Goal: Task Accomplishment & Management: Manage account settings

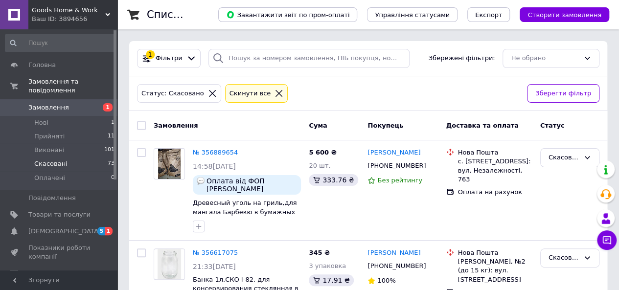
click at [87, 99] on link "Замовлення 1" at bounding box center [60, 107] width 120 height 17
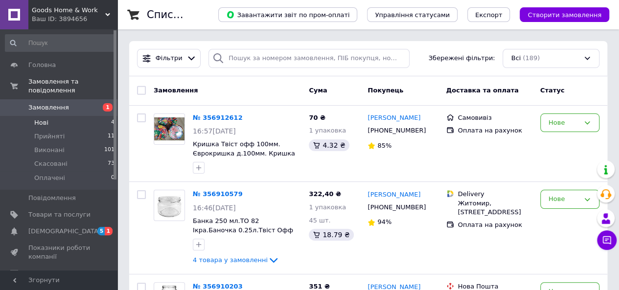
click at [80, 116] on li "Нові 4" at bounding box center [60, 123] width 120 height 14
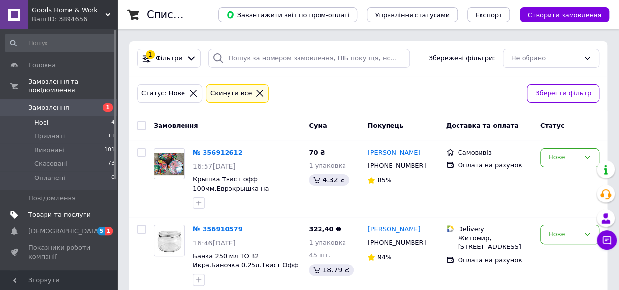
click at [63, 211] on span "Товари та послуги" at bounding box center [59, 215] width 62 height 9
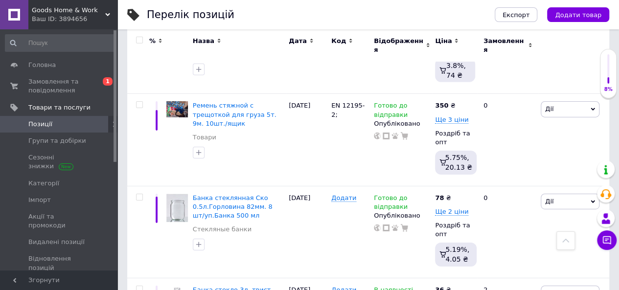
scroll to position [1620, 0]
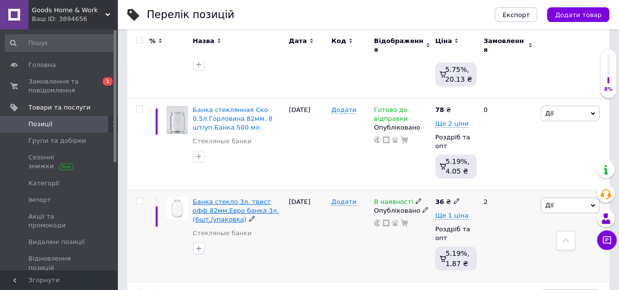
click at [236, 198] on span "Банка стекло 3л. твист офф 82мм.Евро банка 3л.(6шт./упаковка)" at bounding box center [236, 210] width 86 height 25
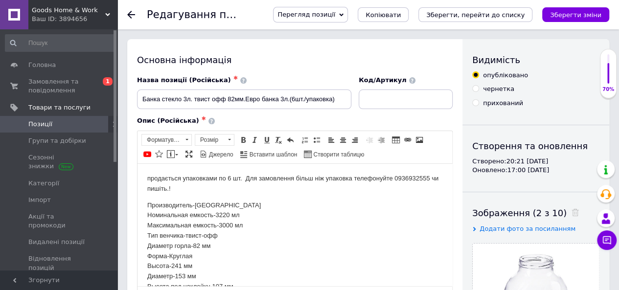
click at [474, 103] on input "прихований" at bounding box center [475, 102] width 6 height 6
radio input "true"
click at [49, 82] on span "Замовлення та повідомлення" at bounding box center [59, 86] width 62 height 18
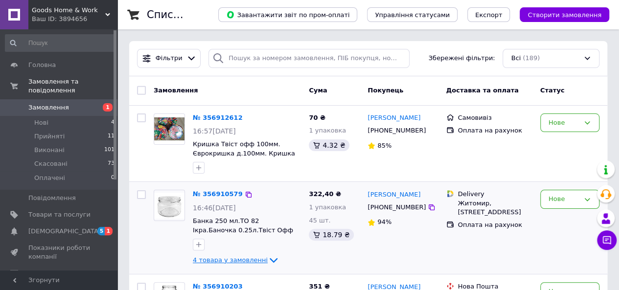
click at [268, 259] on icon at bounding box center [274, 261] width 12 height 12
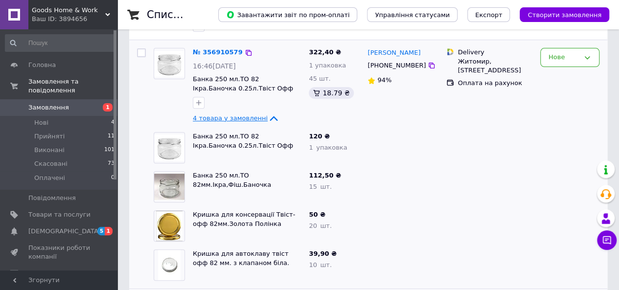
scroll to position [165, 0]
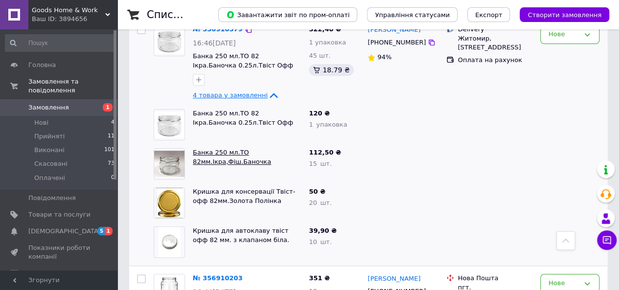
click at [228, 153] on link "Банка 250 мл.ТО 82мм.Ікра,Фіш.Баночка 0.25л.горловина 82мм." at bounding box center [232, 161] width 78 height 25
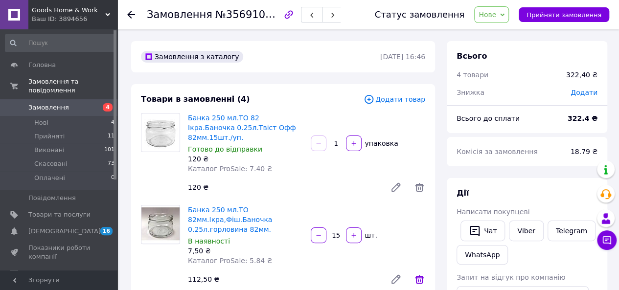
click at [419, 275] on icon at bounding box center [419, 279] width 9 height 9
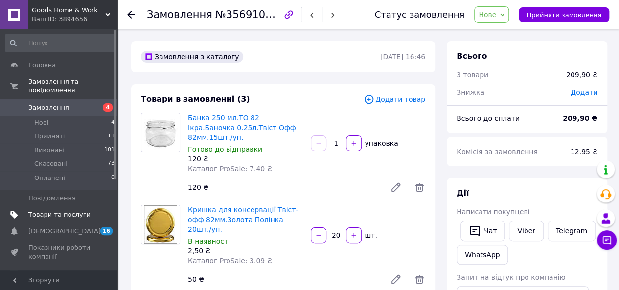
click at [65, 211] on span "Товари та послуги" at bounding box center [59, 215] width 62 height 9
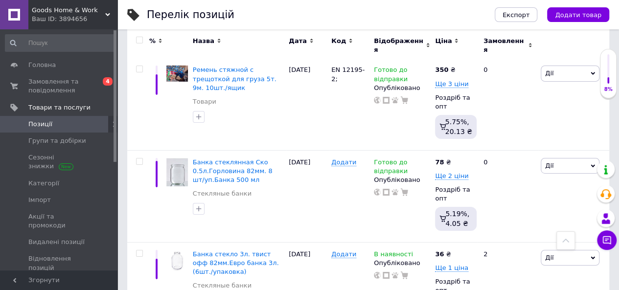
scroll to position [1580, 0]
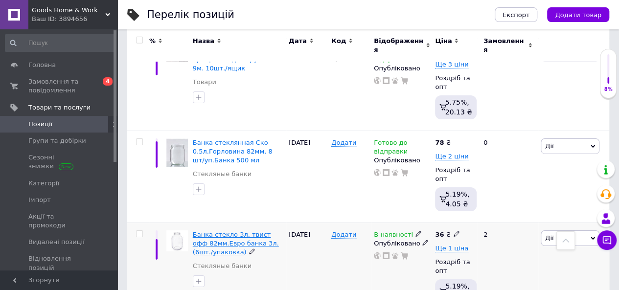
click at [231, 231] on span "Банка стекло 3л. твист офф 82мм.Евро банка 3л.(6шт./упаковка)" at bounding box center [236, 243] width 86 height 25
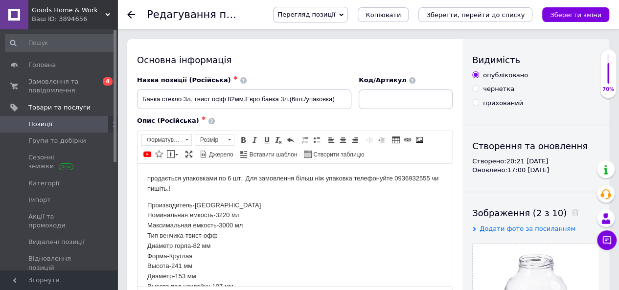
click at [476, 101] on input "прихований" at bounding box center [475, 102] width 6 height 6
radio input "true"
click at [568, 13] on icon "Зберегти зміни" at bounding box center [575, 14] width 51 height 7
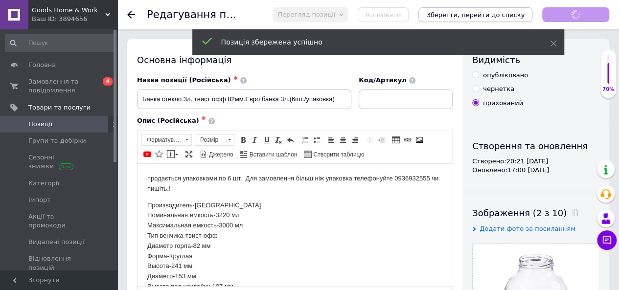
click at [495, 29] on div "Позиція збережена успішно" at bounding box center [378, 41] width 372 height 25
click at [495, 15] on icon "Зберегти, перейти до списку" at bounding box center [475, 14] width 98 height 7
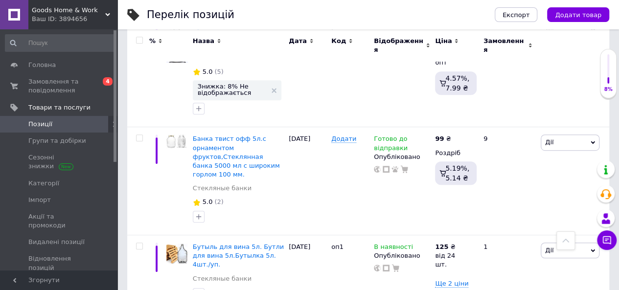
scroll to position [7655, 0]
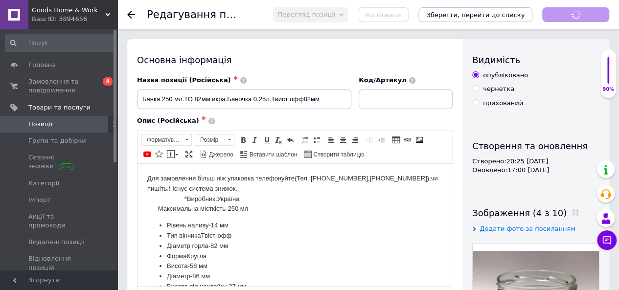
checkbox input "true"
click at [476, 101] on input "прихований" at bounding box center [475, 102] width 6 height 6
radio input "true"
click at [497, 14] on icon "Зберегти, перейти до списку" at bounding box center [475, 14] width 98 height 7
checkbox input "true"
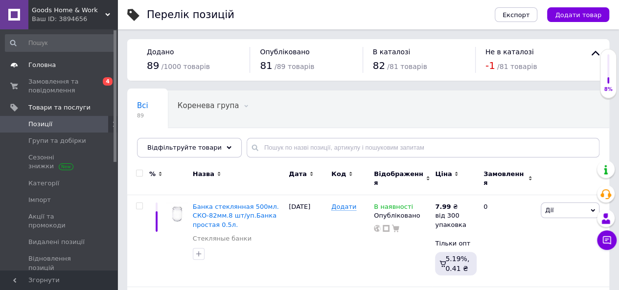
click at [55, 68] on span "Головна" at bounding box center [59, 65] width 62 height 9
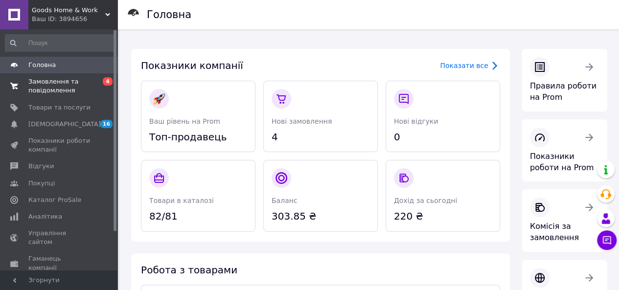
click at [40, 74] on link "Замовлення та повідомлення 0 4" at bounding box center [60, 85] width 120 height 25
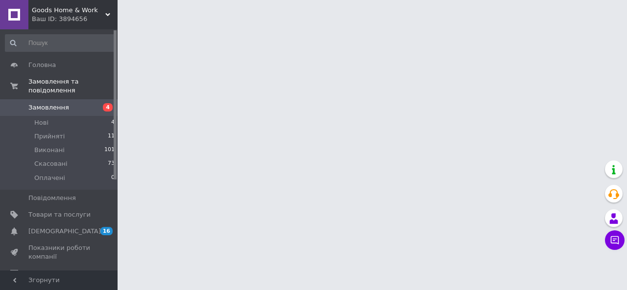
click at [70, 99] on link "Замовлення 4" at bounding box center [60, 107] width 120 height 17
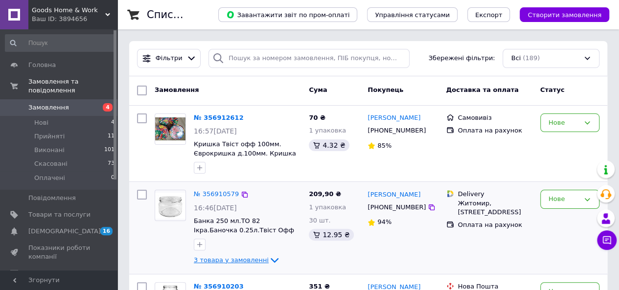
click at [269, 260] on icon at bounding box center [275, 261] width 12 height 12
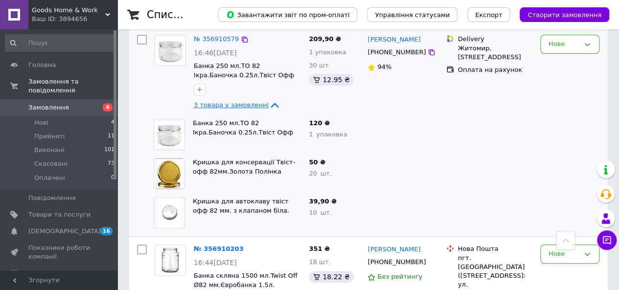
scroll to position [149, 0]
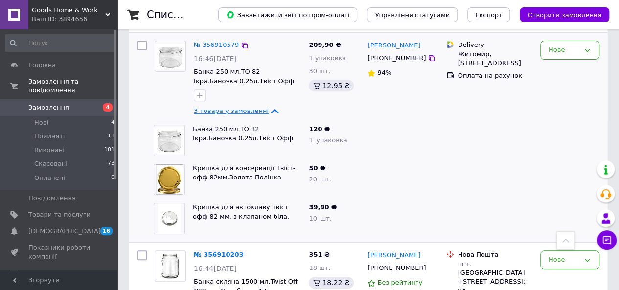
click at [271, 109] on icon at bounding box center [275, 111] width 8 height 5
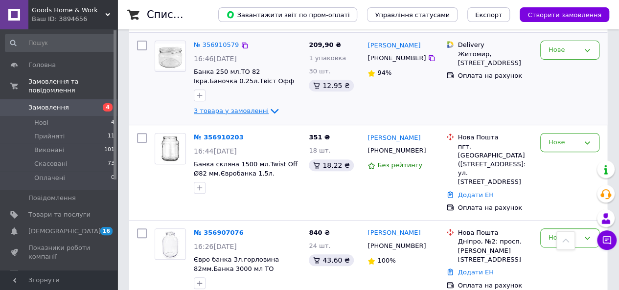
click at [269, 109] on icon at bounding box center [275, 111] width 12 height 12
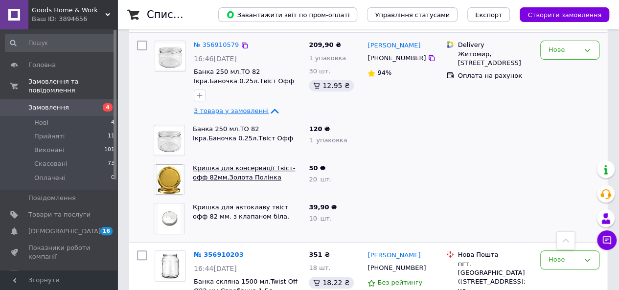
click at [251, 170] on link "Кришка для консервації Твіст-офф 82мм.Золота Полінка 20шт./уп." at bounding box center [244, 176] width 102 height 25
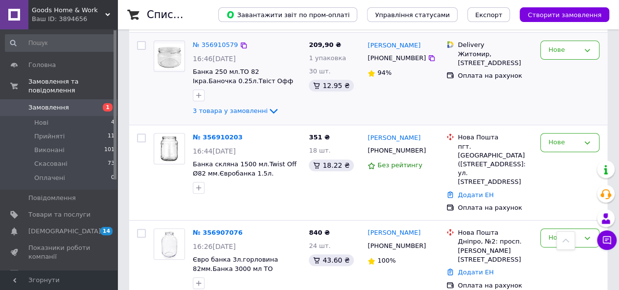
scroll to position [149, 0]
click at [268, 110] on icon at bounding box center [274, 111] width 12 height 12
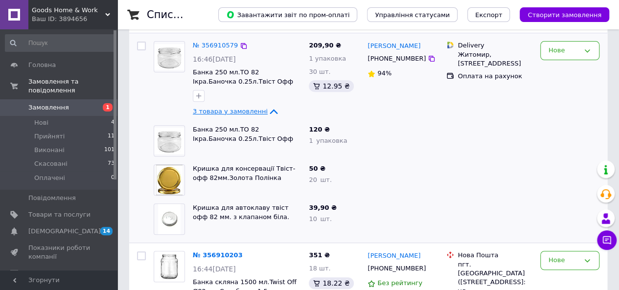
scroll to position [70, 0]
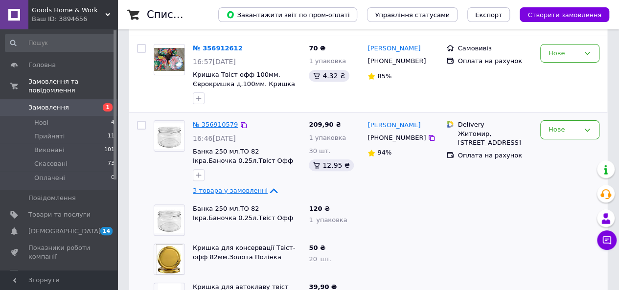
click at [219, 122] on link "№ 356910579" at bounding box center [215, 124] width 45 height 7
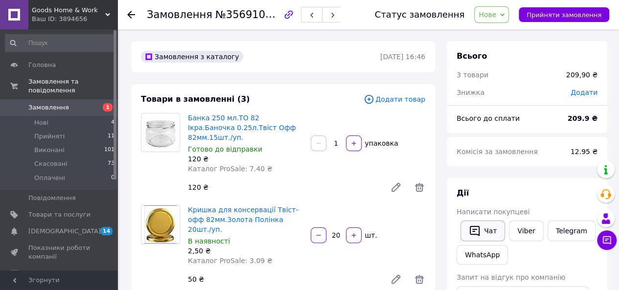
click at [484, 232] on button "Чат" at bounding box center [483, 231] width 45 height 21
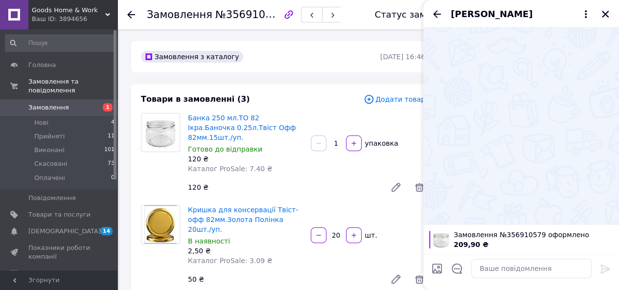
click at [607, 18] on icon "Закрити" at bounding box center [605, 14] width 9 height 9
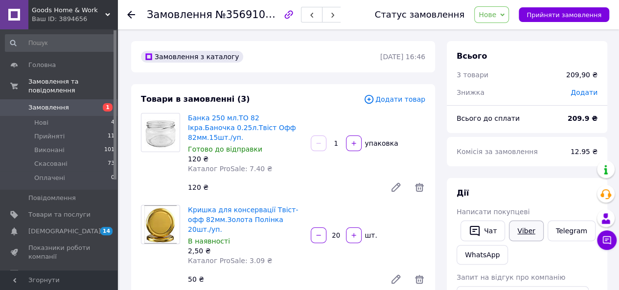
click at [526, 234] on link "Viber" at bounding box center [526, 231] width 34 height 21
click at [487, 228] on button "Чат" at bounding box center [483, 231] width 45 height 21
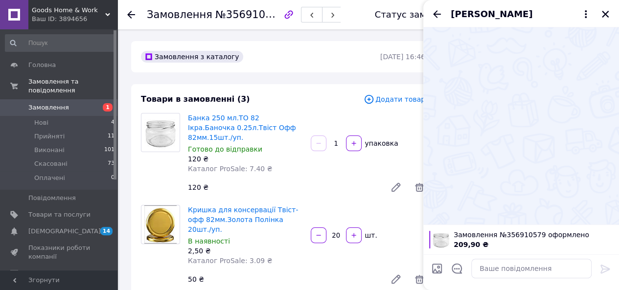
click at [132, 15] on use at bounding box center [131, 15] width 8 height 8
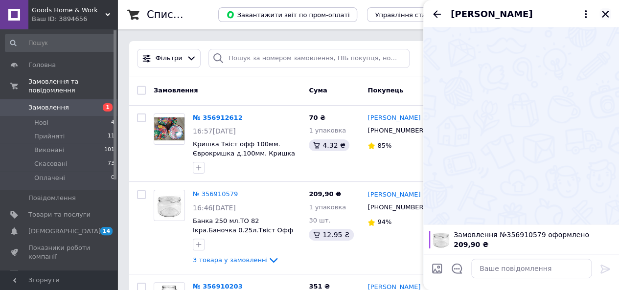
click at [605, 11] on icon "Закрити" at bounding box center [605, 14] width 9 height 9
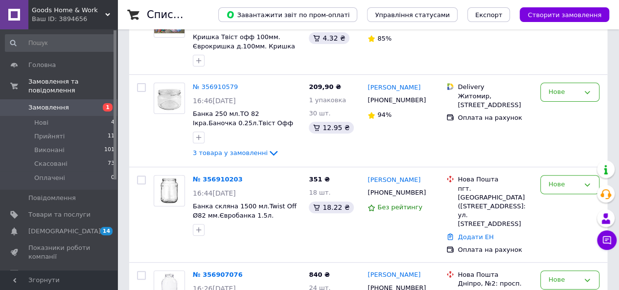
scroll to position [129, 0]
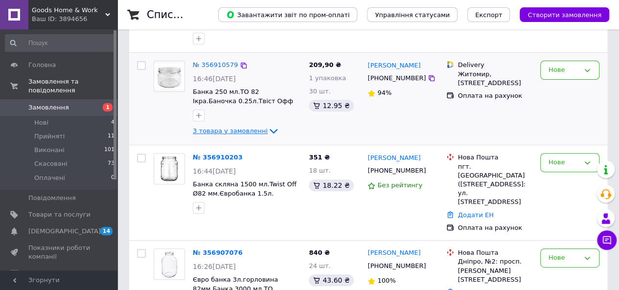
click at [270, 131] on icon at bounding box center [274, 131] width 8 height 5
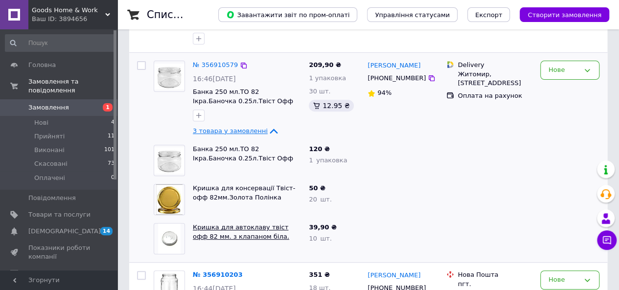
click at [230, 231] on link "Кришка для автоклаву твіст офф 82 мм. з клапаном біла." at bounding box center [241, 232] width 96 height 17
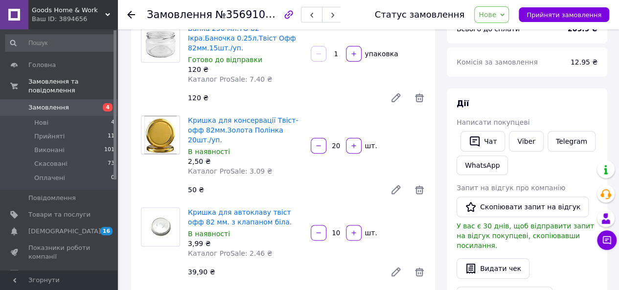
scroll to position [99, 0]
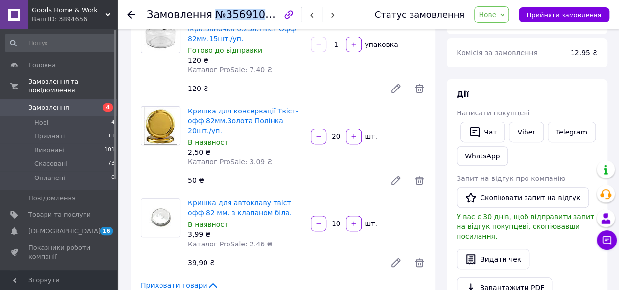
drag, startPoint x: 206, startPoint y: 14, endPoint x: 266, endPoint y: 15, distance: 60.7
click at [266, 15] on h1 "Замовлення №356910579" at bounding box center [216, 15] width 138 height 12
copy span "№356910579"
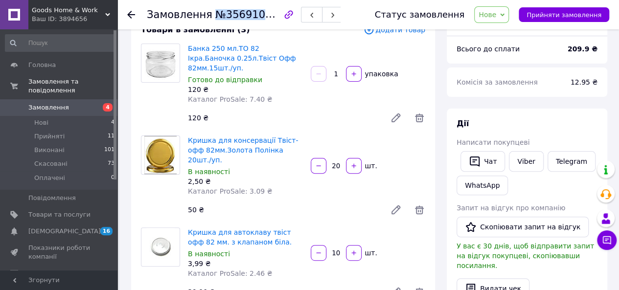
scroll to position [66, 0]
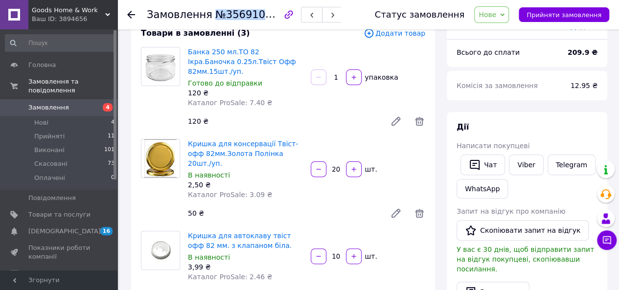
click at [284, 14] on icon "button" at bounding box center [288, 14] width 8 height 8
click at [249, 15] on span "№356910579" at bounding box center [250, 14] width 70 height 12
drag, startPoint x: 267, startPoint y: 15, endPoint x: 207, endPoint y: 12, distance: 60.8
click at [207, 12] on h1 "Замовлення №356910579" at bounding box center [216, 15] width 138 height 12
copy span "№356910579"
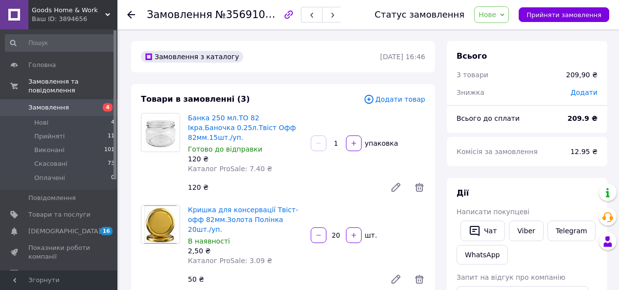
scroll to position [66, 0]
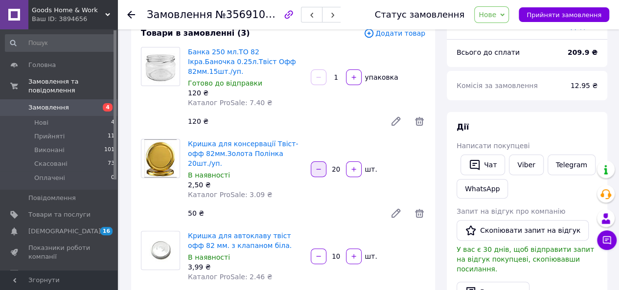
click at [319, 169] on icon "button" at bounding box center [318, 169] width 4 height 0
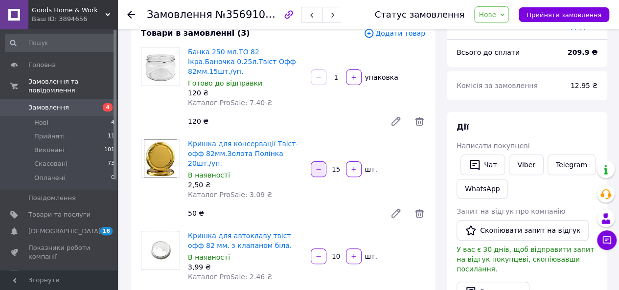
click at [319, 169] on icon "button" at bounding box center [318, 169] width 4 height 0
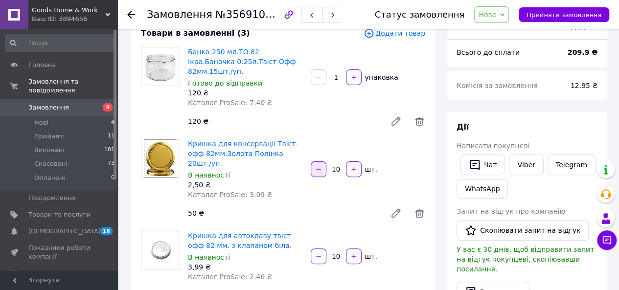
click at [319, 169] on icon "button" at bounding box center [318, 169] width 4 height 0
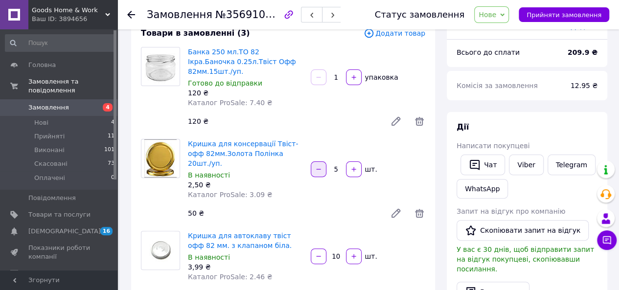
click at [319, 169] on icon "button" at bounding box center [318, 169] width 4 height 0
type input "1"
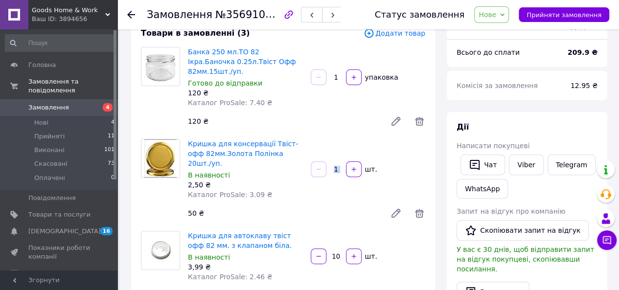
click at [319, 162] on div at bounding box center [319, 170] width 18 height 16
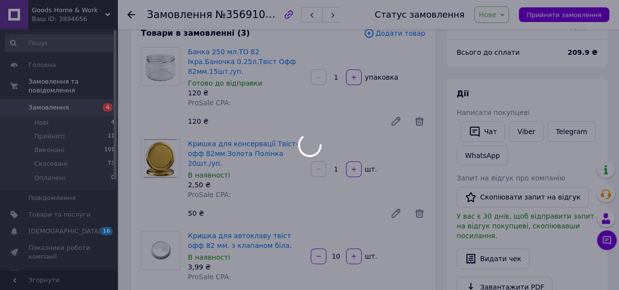
click at [317, 236] on div at bounding box center [309, 145] width 619 height 290
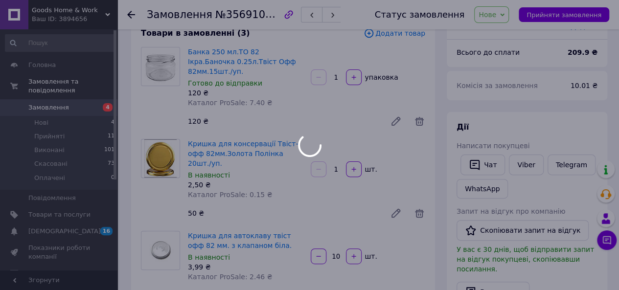
click at [317, 236] on div at bounding box center [309, 145] width 619 height 290
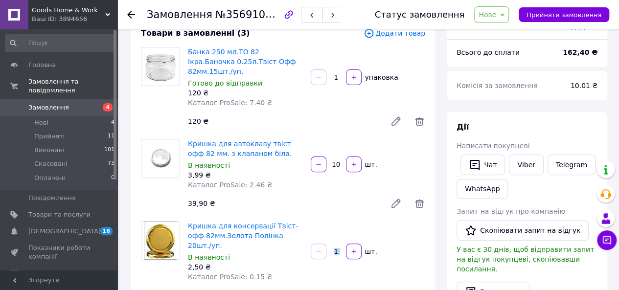
click at [317, 244] on div at bounding box center [319, 252] width 18 height 16
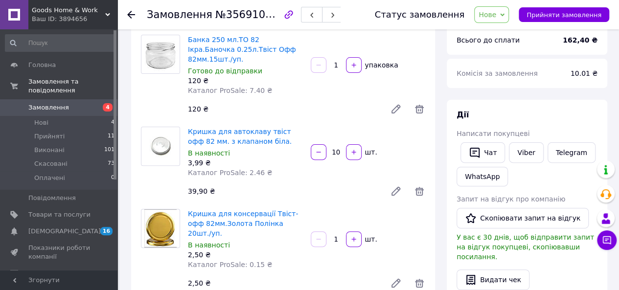
scroll to position [57, 0]
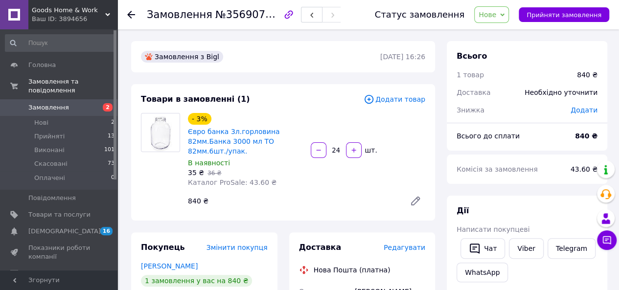
click at [70, 103] on span "Замовлення" at bounding box center [59, 107] width 62 height 9
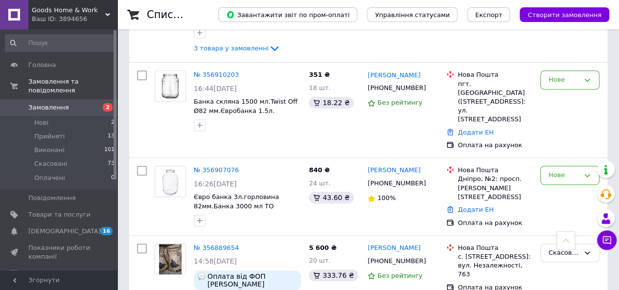
scroll to position [201, 0]
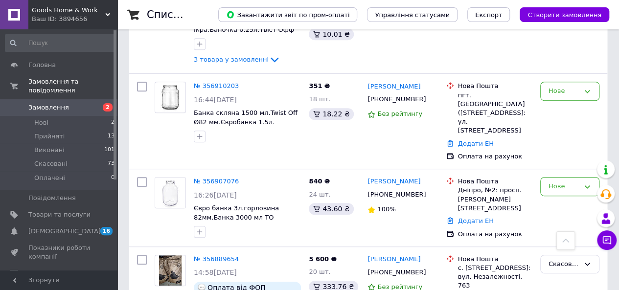
click at [94, 103] on span "2" at bounding box center [104, 107] width 27 height 9
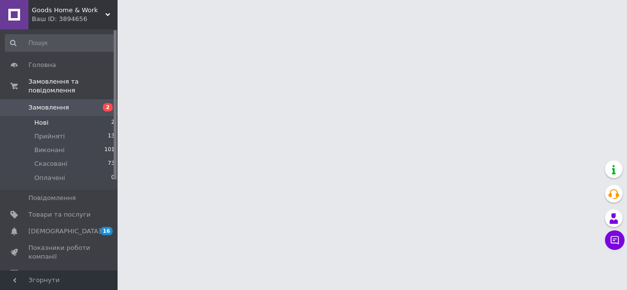
click at [57, 116] on li "Нові 2" at bounding box center [60, 123] width 120 height 14
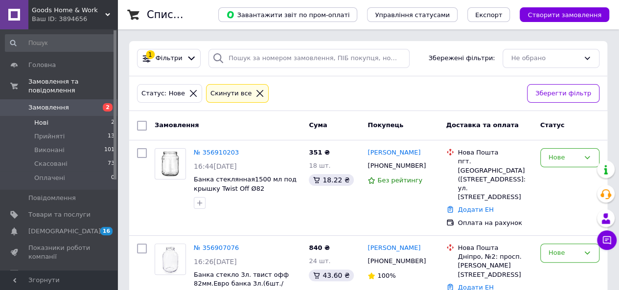
scroll to position [24, 0]
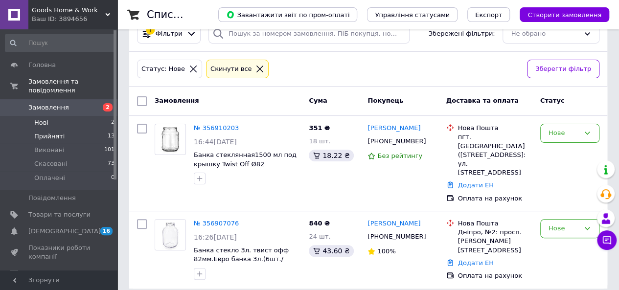
click at [56, 132] on span "Прийняті" at bounding box center [49, 136] width 30 height 9
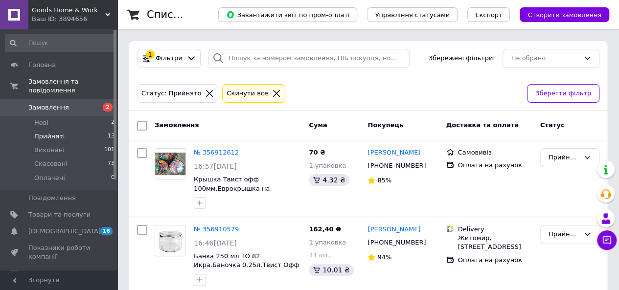
click at [83, 103] on span "Замовлення" at bounding box center [59, 107] width 62 height 9
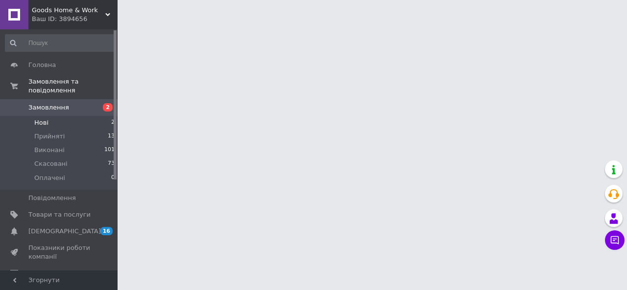
click at [42, 118] on span "Нові" at bounding box center [41, 122] width 14 height 9
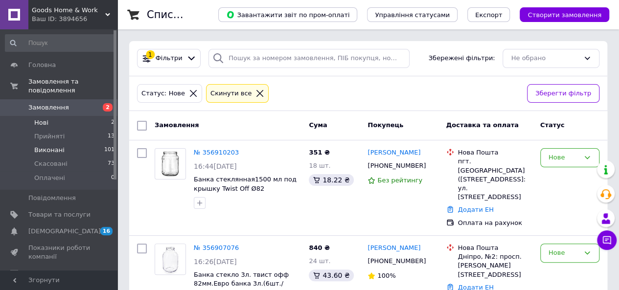
click at [59, 146] on span "Виконані" at bounding box center [49, 150] width 30 height 9
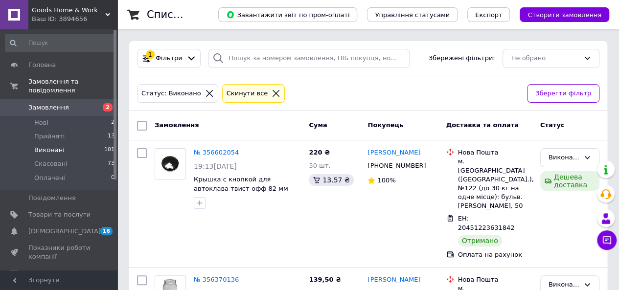
scroll to position [3, 0]
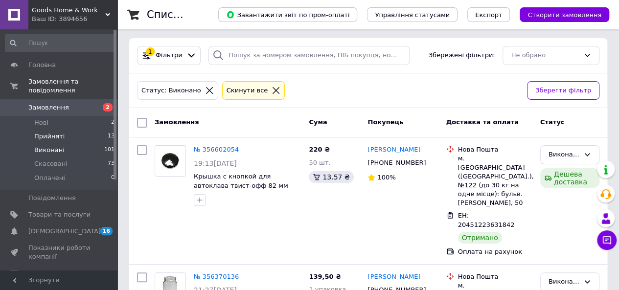
click at [54, 132] on span "Прийняті" at bounding box center [49, 136] width 30 height 9
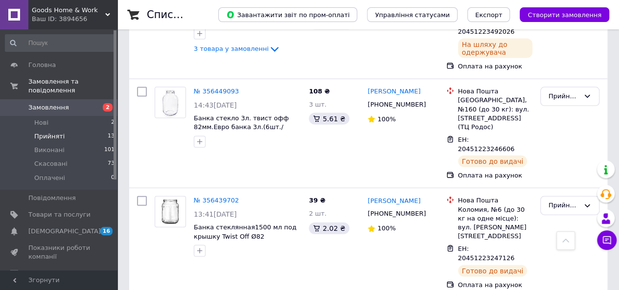
scroll to position [1067, 0]
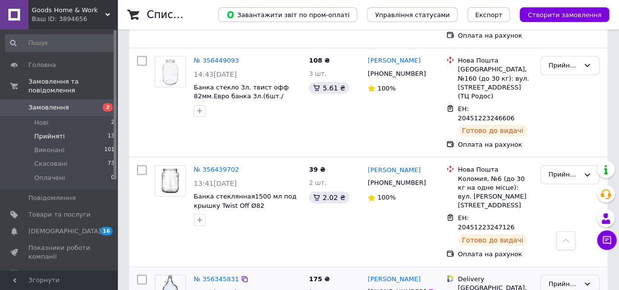
click at [590, 281] on icon at bounding box center [588, 285] width 8 height 8
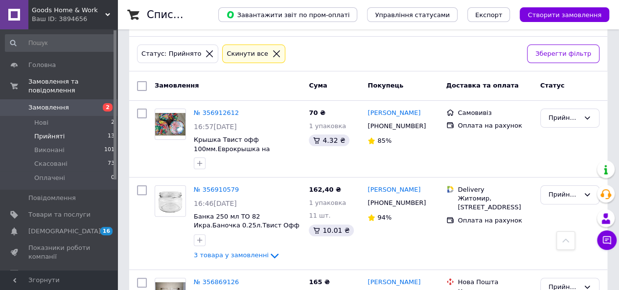
scroll to position [0, 0]
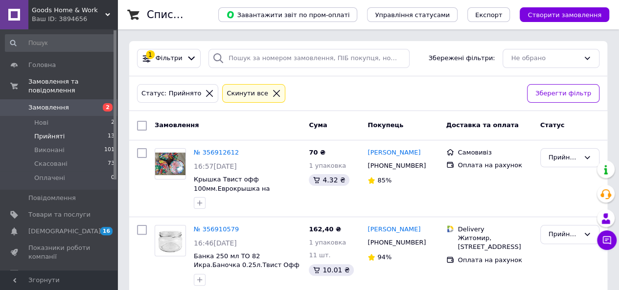
click at [78, 103] on span "Замовлення" at bounding box center [59, 107] width 62 height 9
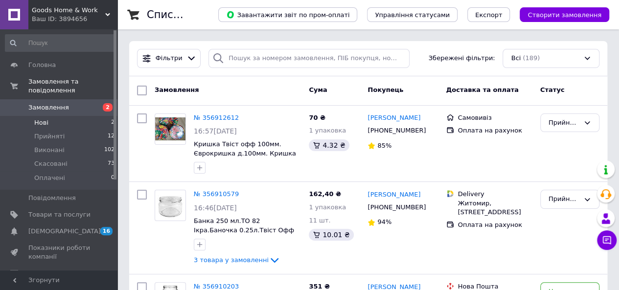
click at [89, 116] on li "Нові 2" at bounding box center [60, 123] width 120 height 14
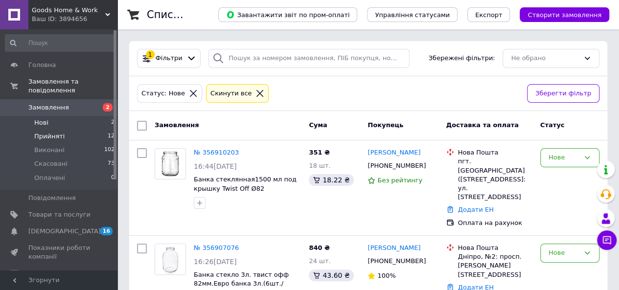
click at [55, 132] on span "Прийняті" at bounding box center [49, 136] width 30 height 9
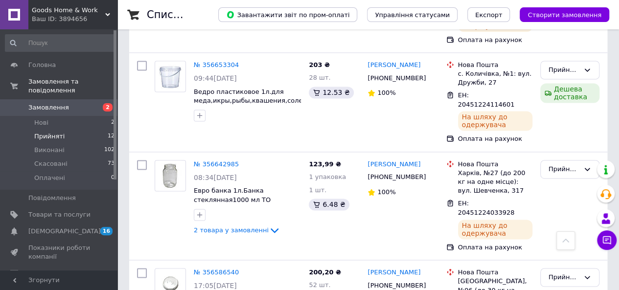
scroll to position [634, 0]
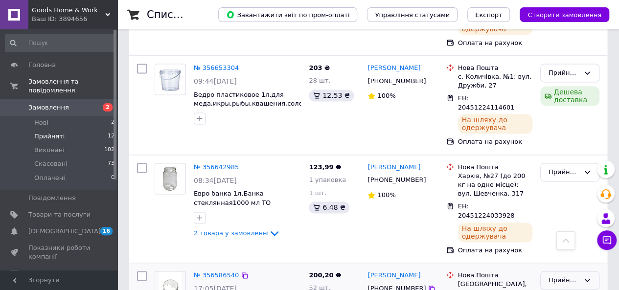
click at [589, 277] on icon at bounding box center [588, 281] width 8 height 8
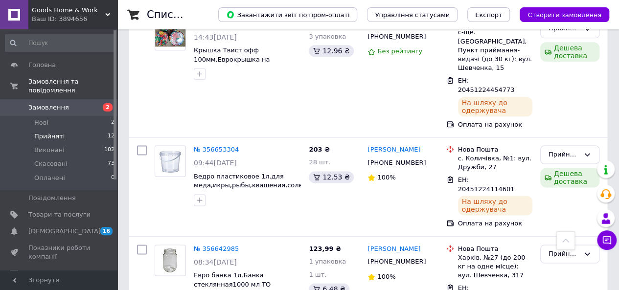
scroll to position [548, 0]
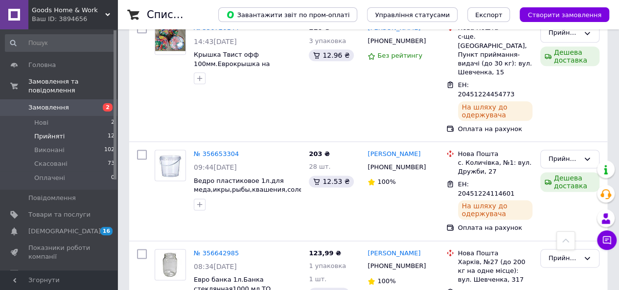
click at [76, 99] on link "Замовлення 2" at bounding box center [60, 107] width 120 height 17
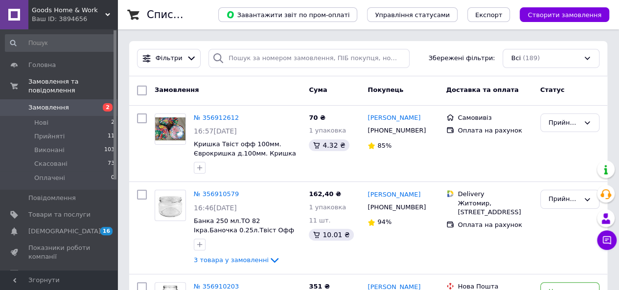
click at [71, 103] on span "Замовлення" at bounding box center [59, 107] width 62 height 9
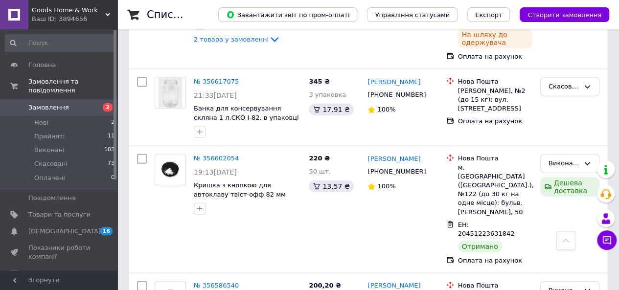
scroll to position [1060, 0]
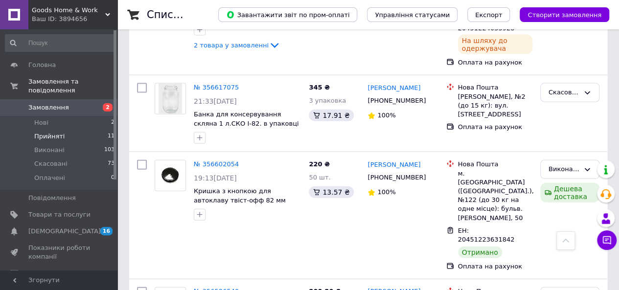
click at [59, 132] on span "Прийняті" at bounding box center [49, 136] width 30 height 9
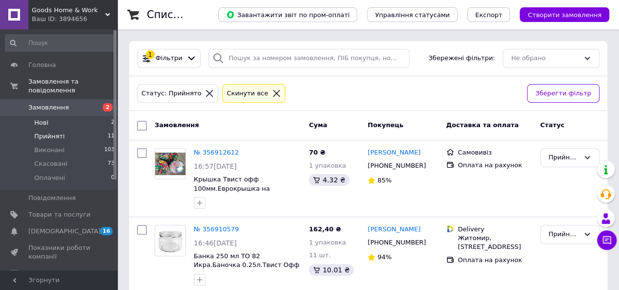
click at [108, 116] on li "Нові 2" at bounding box center [60, 123] width 120 height 14
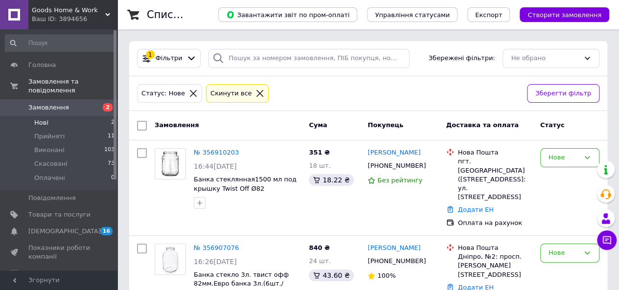
scroll to position [24, 0]
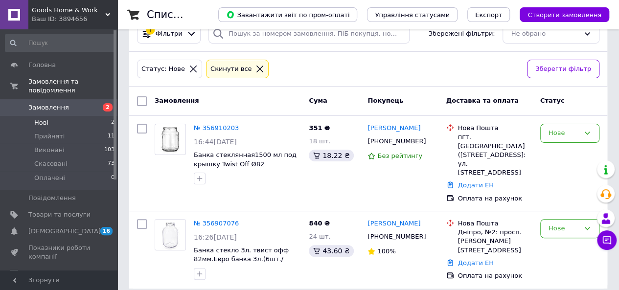
click at [80, 103] on span "Замовлення" at bounding box center [59, 107] width 62 height 9
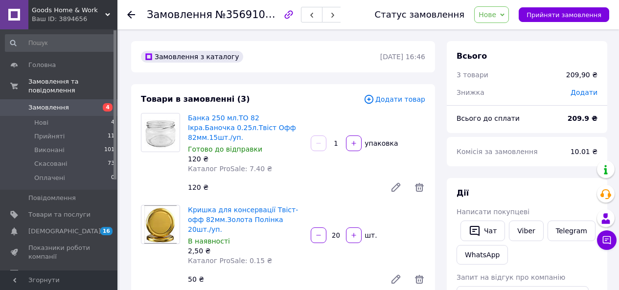
scroll to position [57, 0]
